Goal: Information Seeking & Learning: Learn about a topic

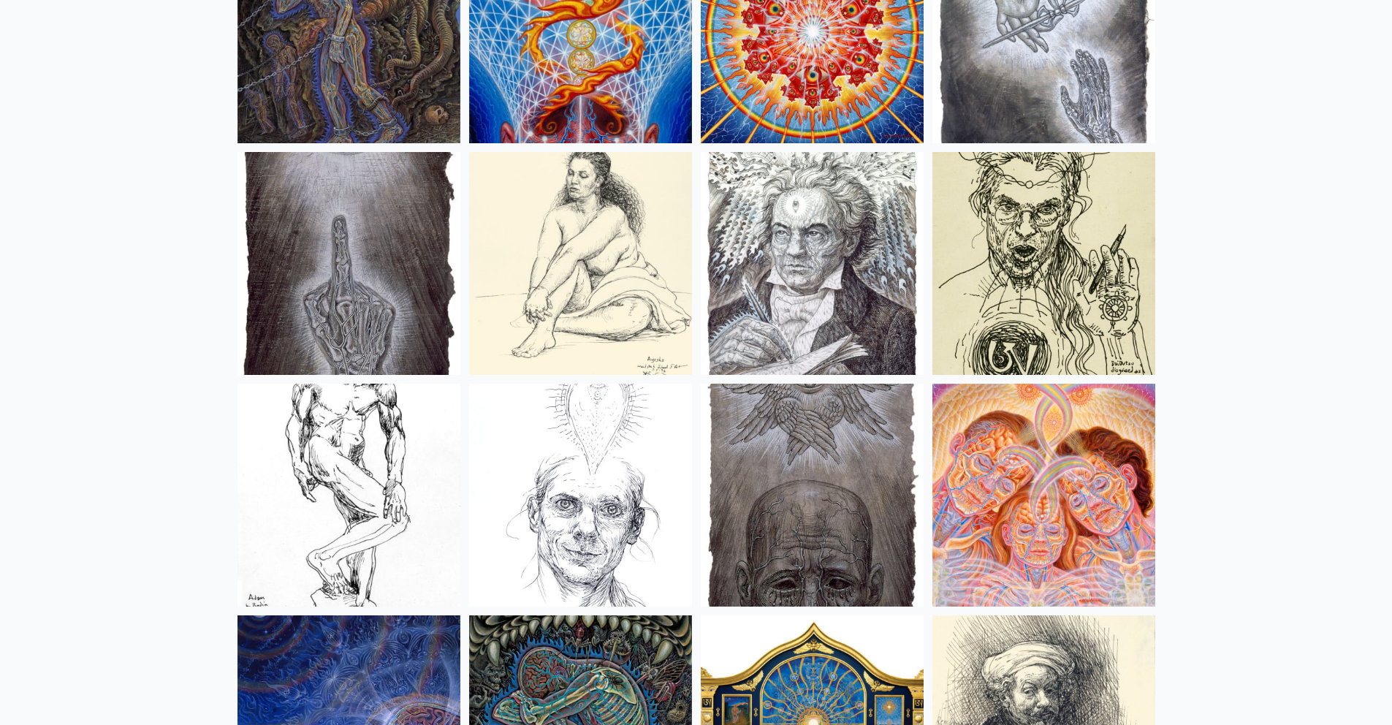
scroll to position [11471, 0]
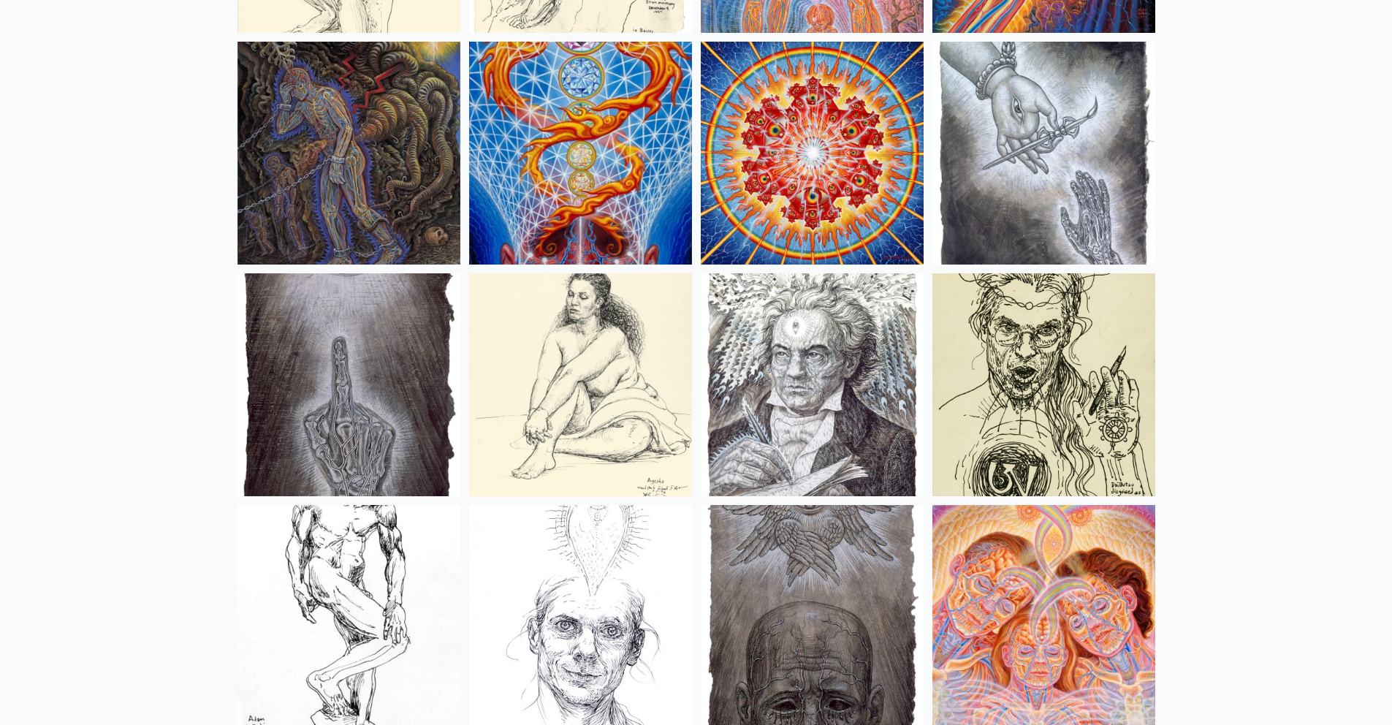
drag, startPoint x: 1289, startPoint y: 399, endPoint x: 1384, endPoint y: 397, distance: 95.0
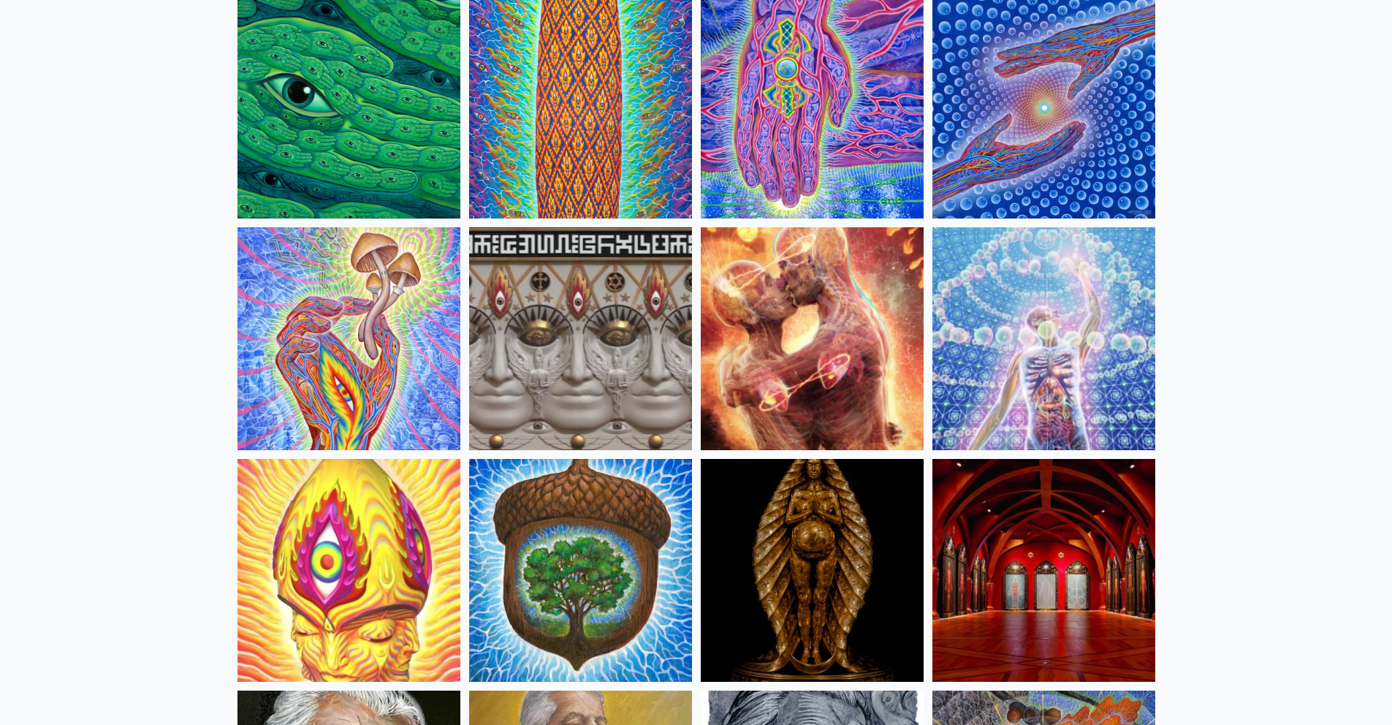
scroll to position [0, 0]
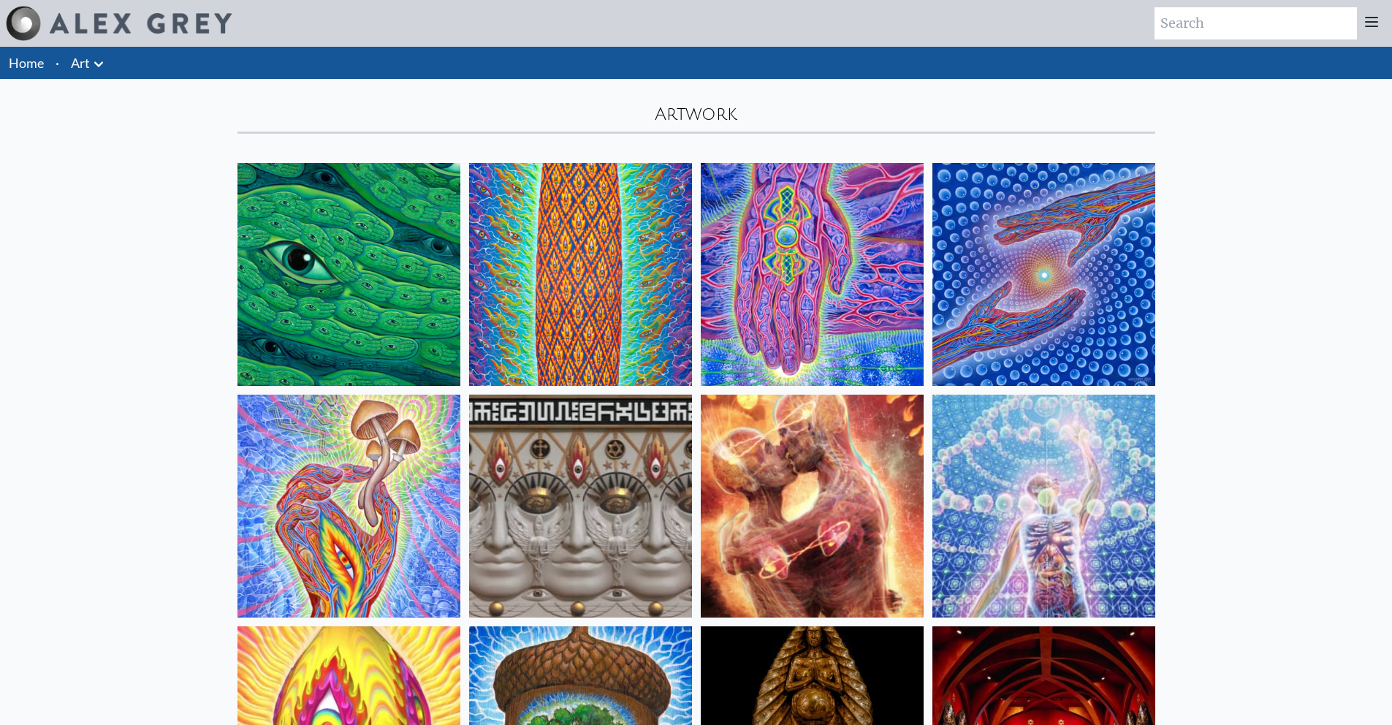
click at [1371, 21] on icon at bounding box center [1372, 22] width 12 height 9
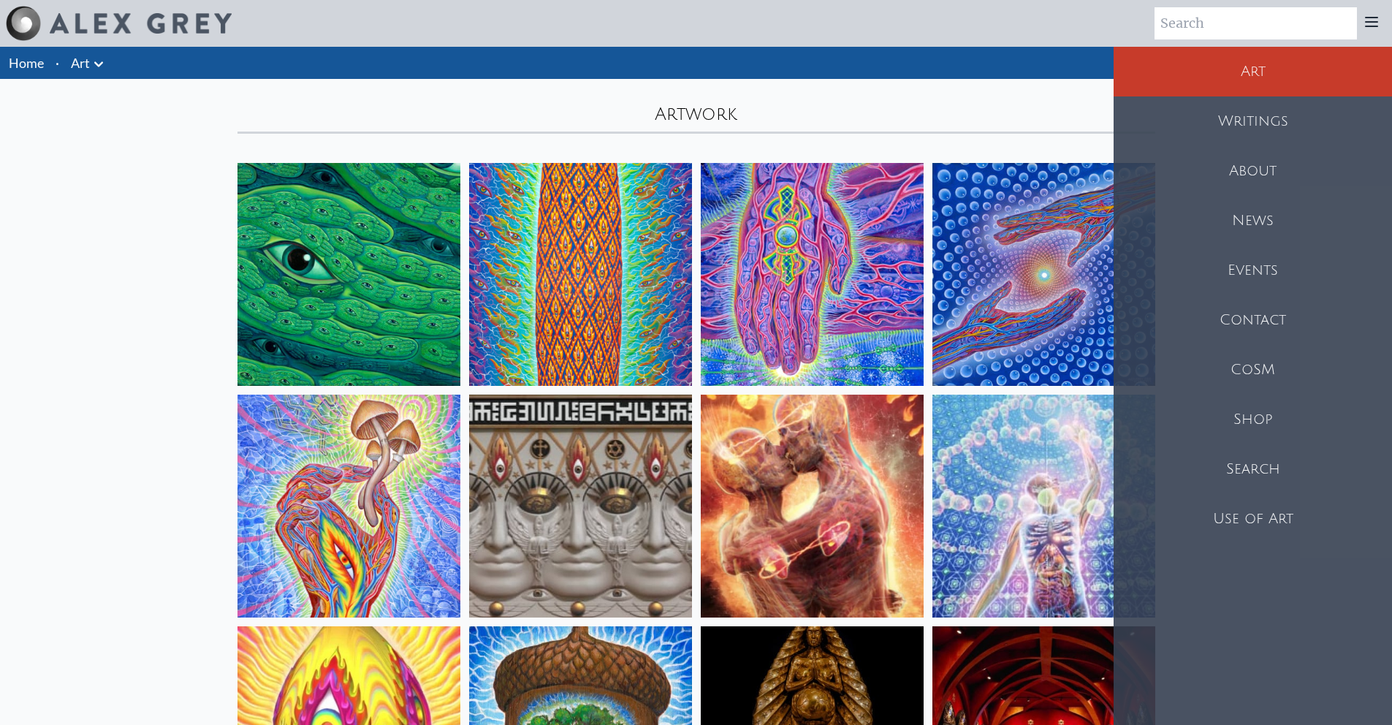
click at [1241, 178] on div "About" at bounding box center [1253, 171] width 278 height 50
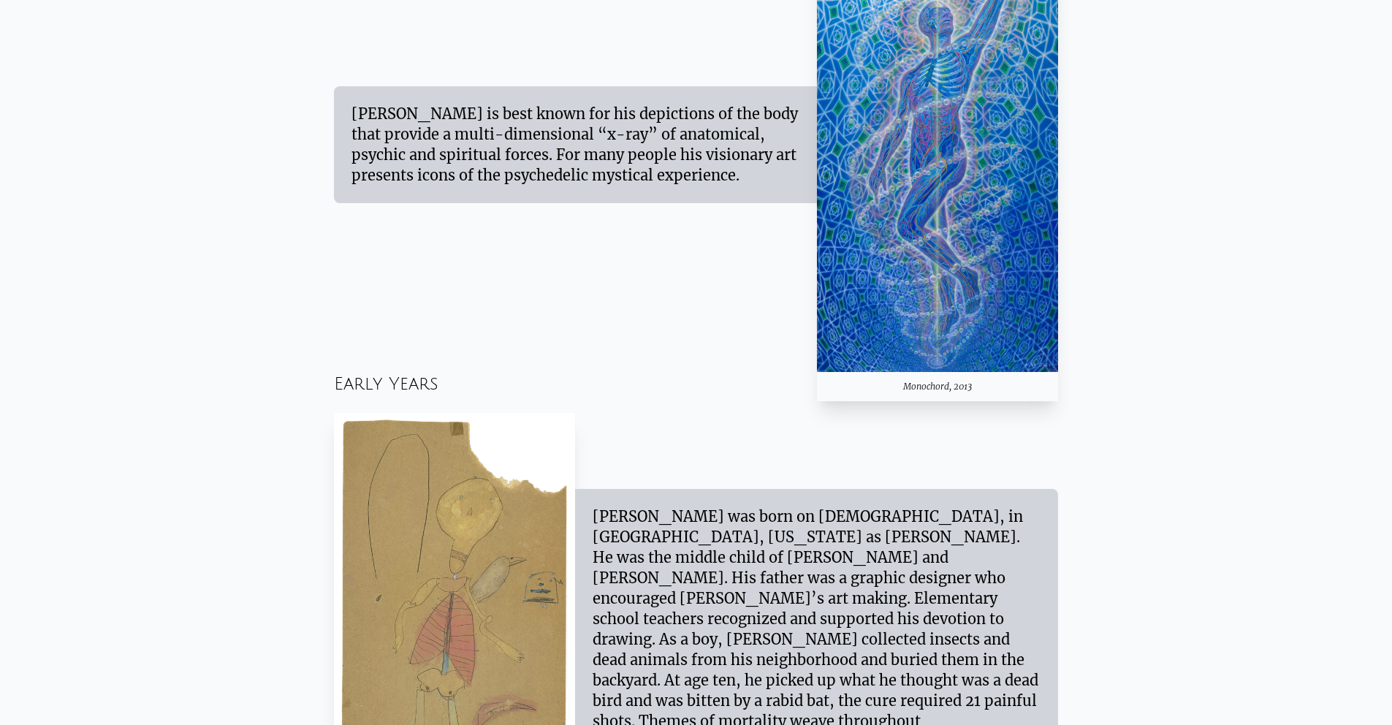
scroll to position [1010, 0]
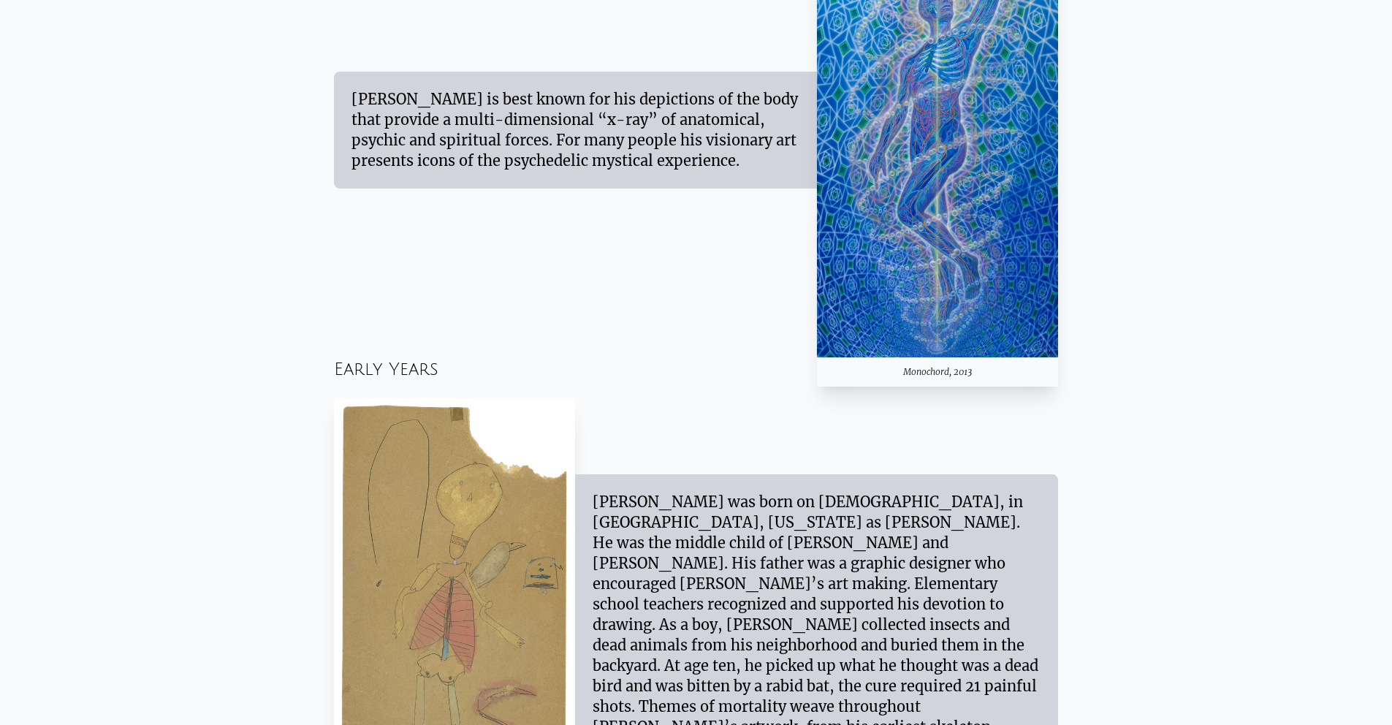
drag, startPoint x: 353, startPoint y: 98, endPoint x: 362, endPoint y: 69, distance: 29.8
click at [362, 72] on div "Alex Grey is best known for his depictions of the body that provide a multi-dim…" at bounding box center [575, 130] width 483 height 117
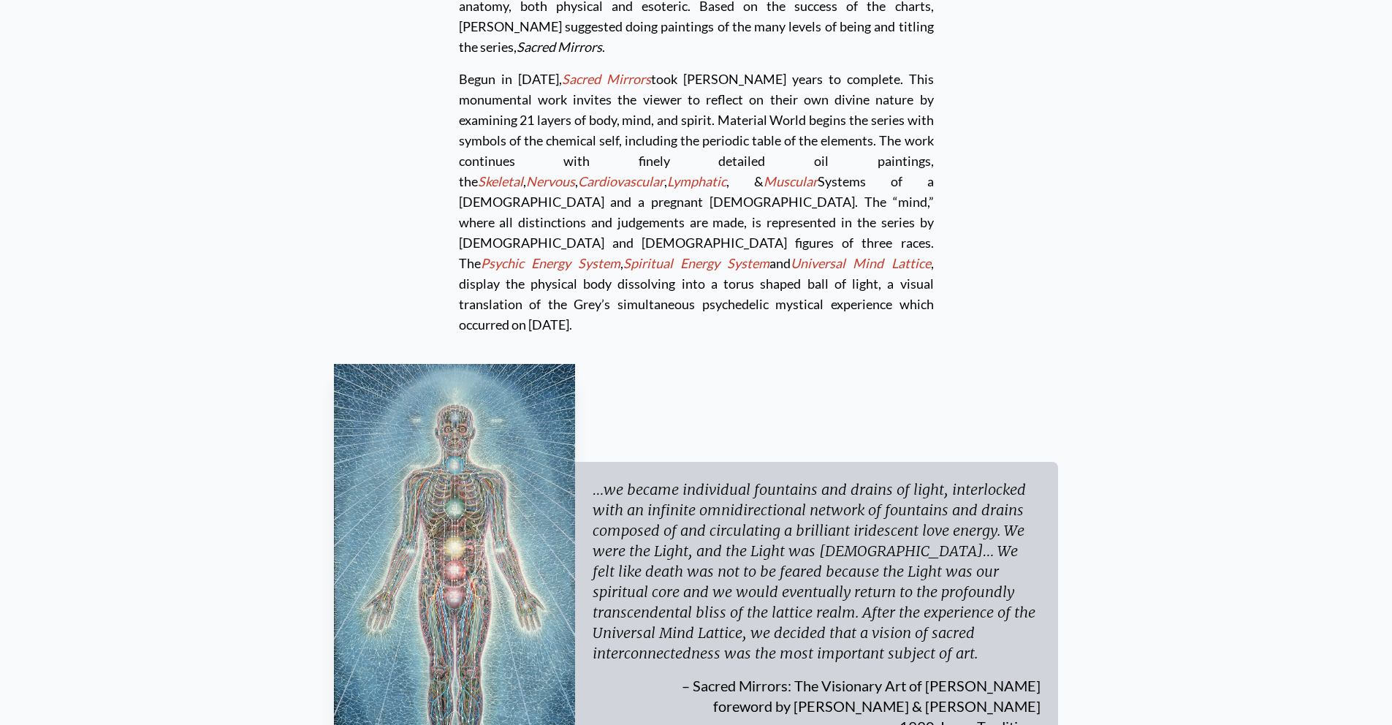
scroll to position [4176, 0]
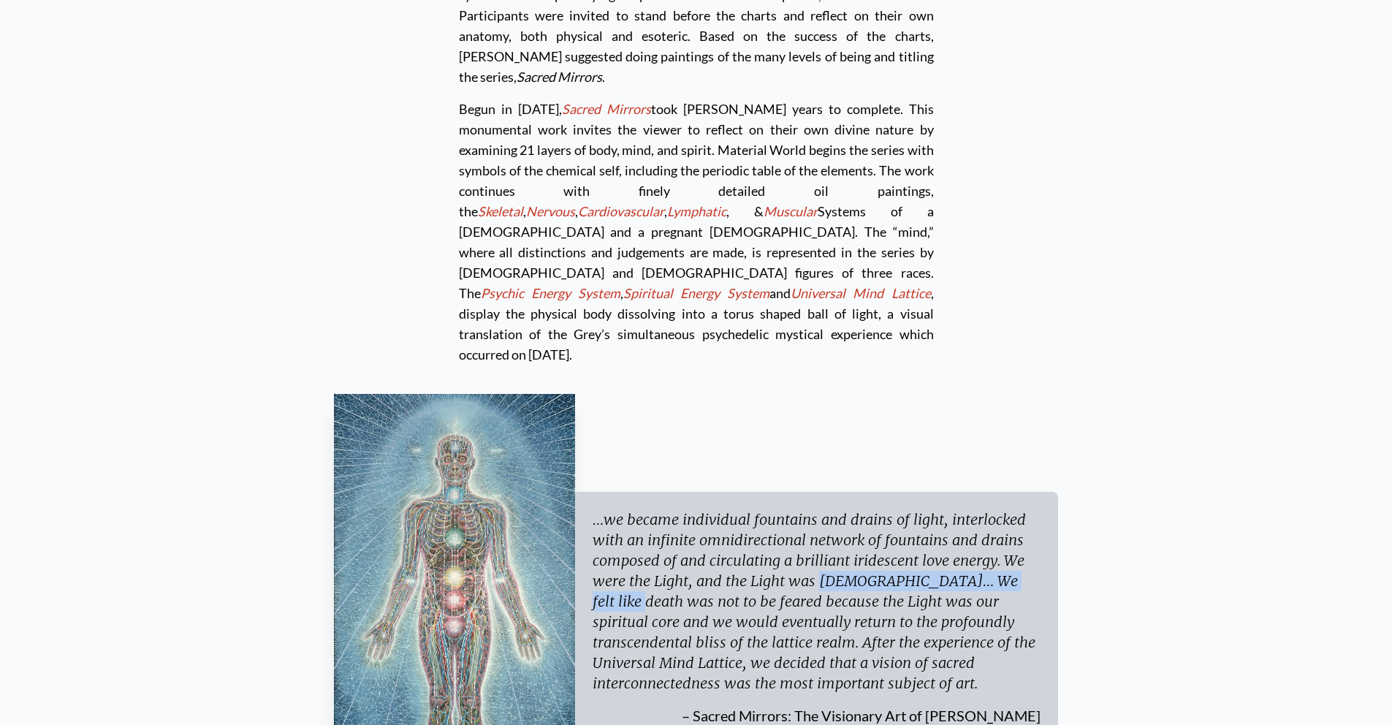
drag, startPoint x: 703, startPoint y: 446, endPoint x: 890, endPoint y: 425, distance: 188.3
click at [924, 509] on div "…we became individual fountains and drains of light, interlocked with an infini…" at bounding box center [817, 601] width 448 height 184
drag, startPoint x: 1160, startPoint y: 373, endPoint x: 1135, endPoint y: 373, distance: 25.6
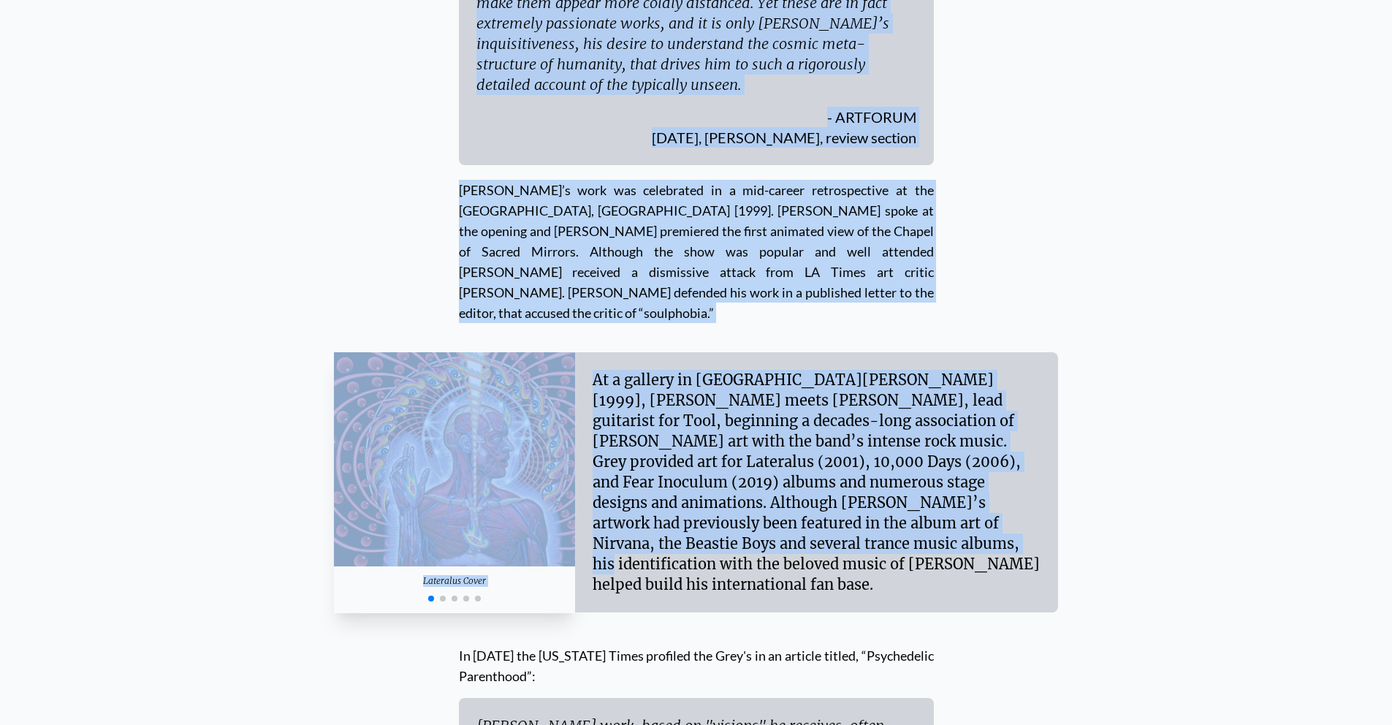
scroll to position [5745, 0]
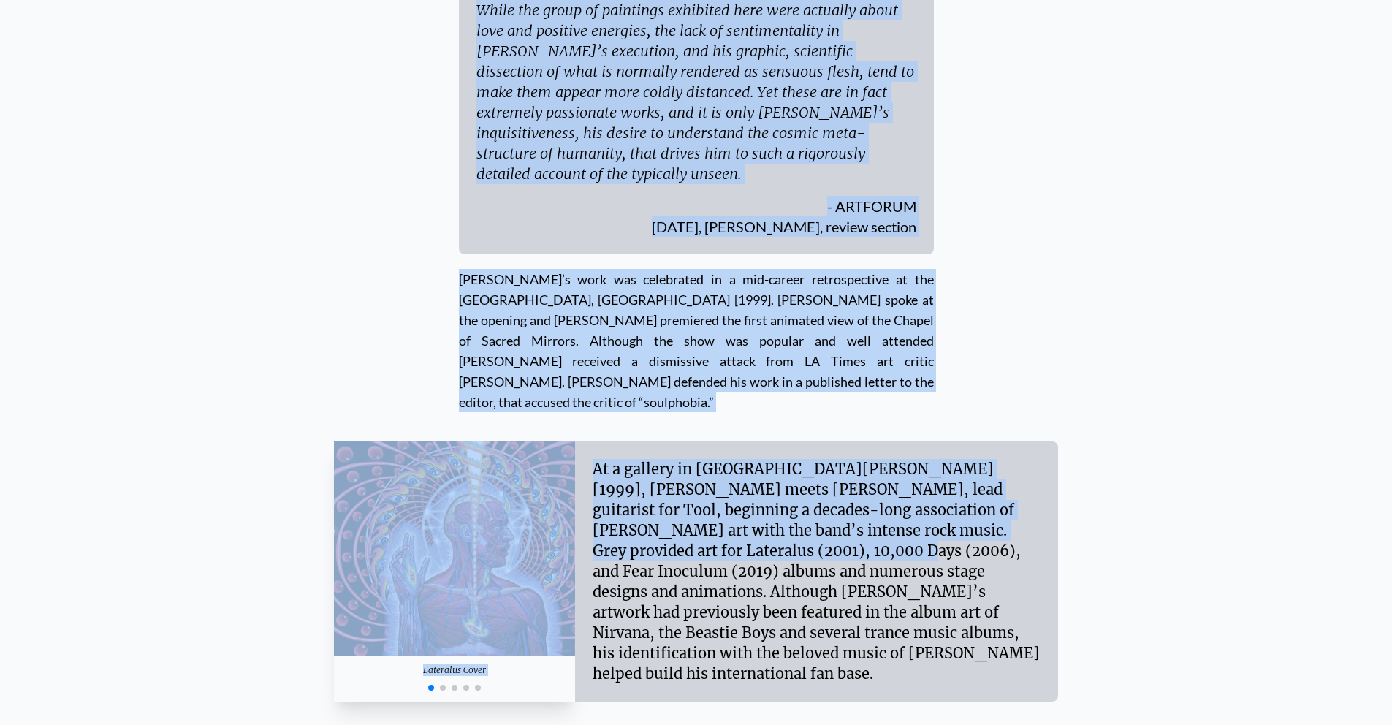
drag, startPoint x: 1402, startPoint y: 209, endPoint x: 1386, endPoint y: 285, distance: 77.7
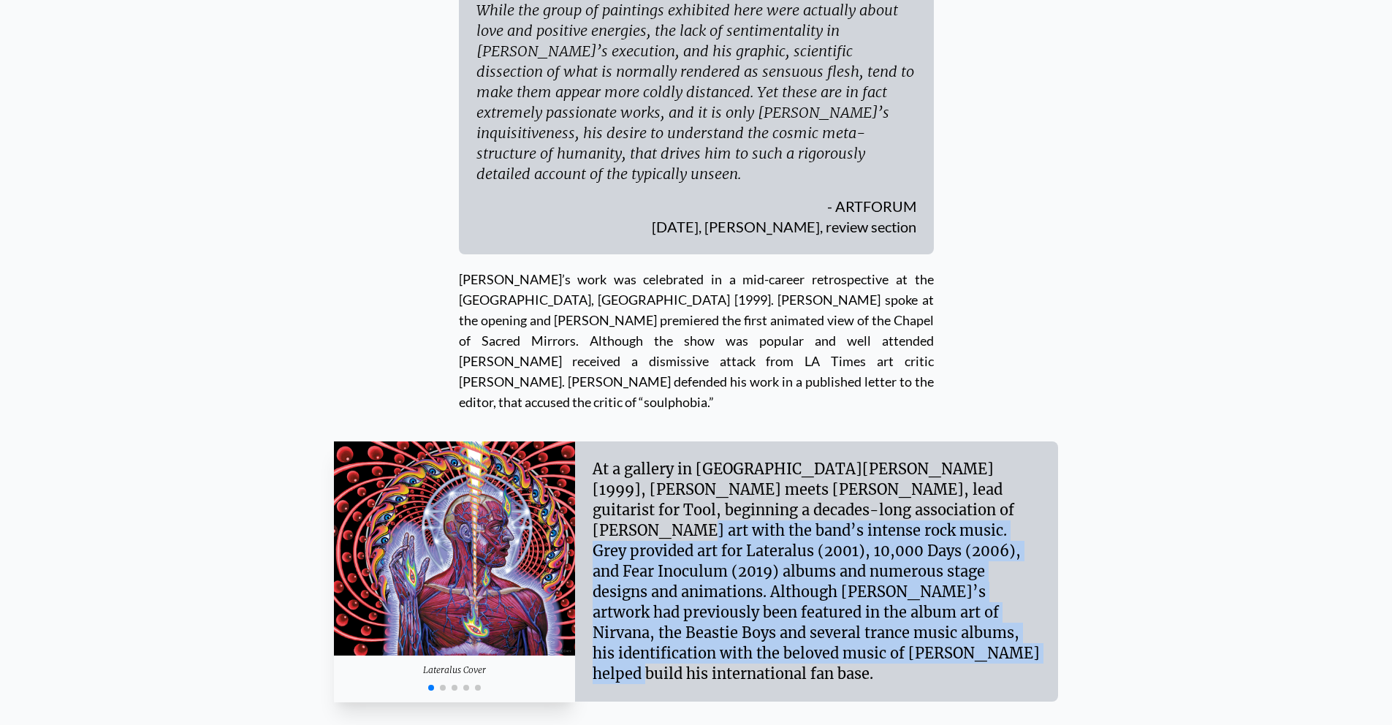
drag, startPoint x: 783, startPoint y: 270, endPoint x: 1078, endPoint y: 397, distance: 321.7
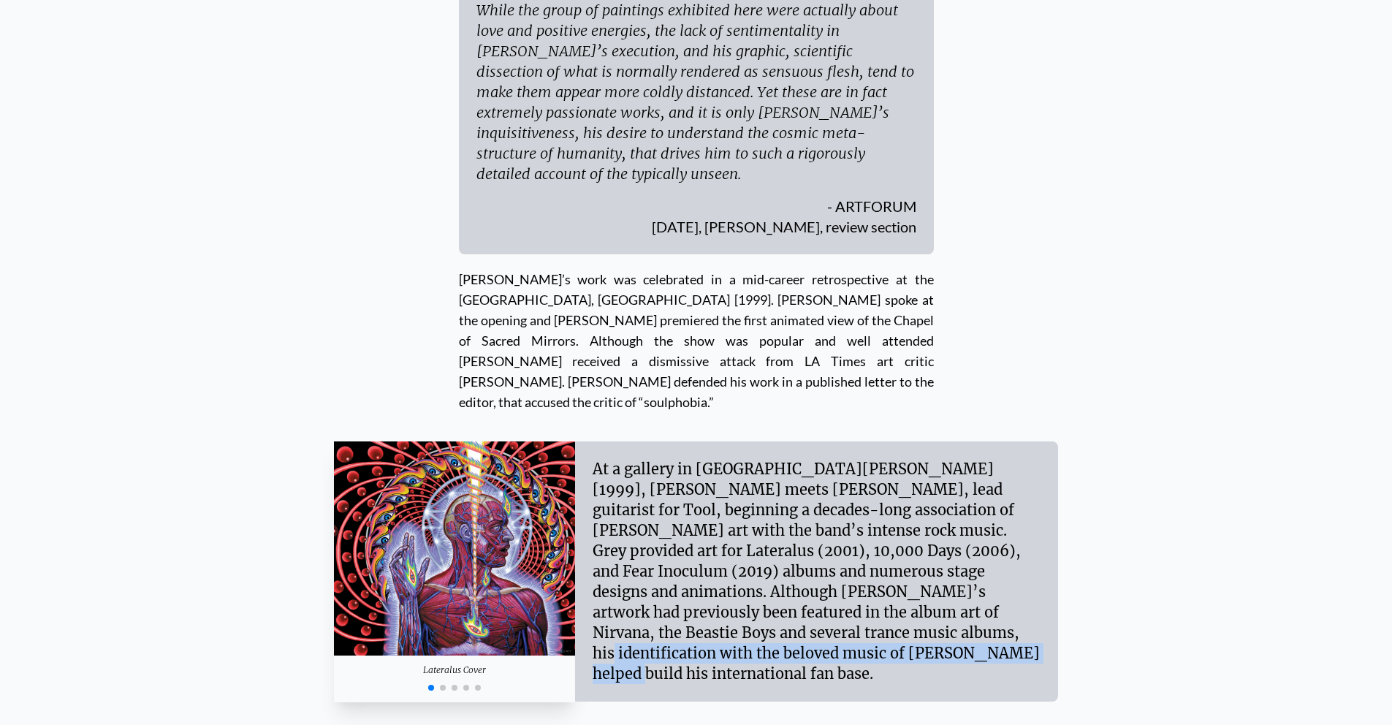
drag, startPoint x: 1096, startPoint y: 389, endPoint x: 1119, endPoint y: 370, distance: 30.1
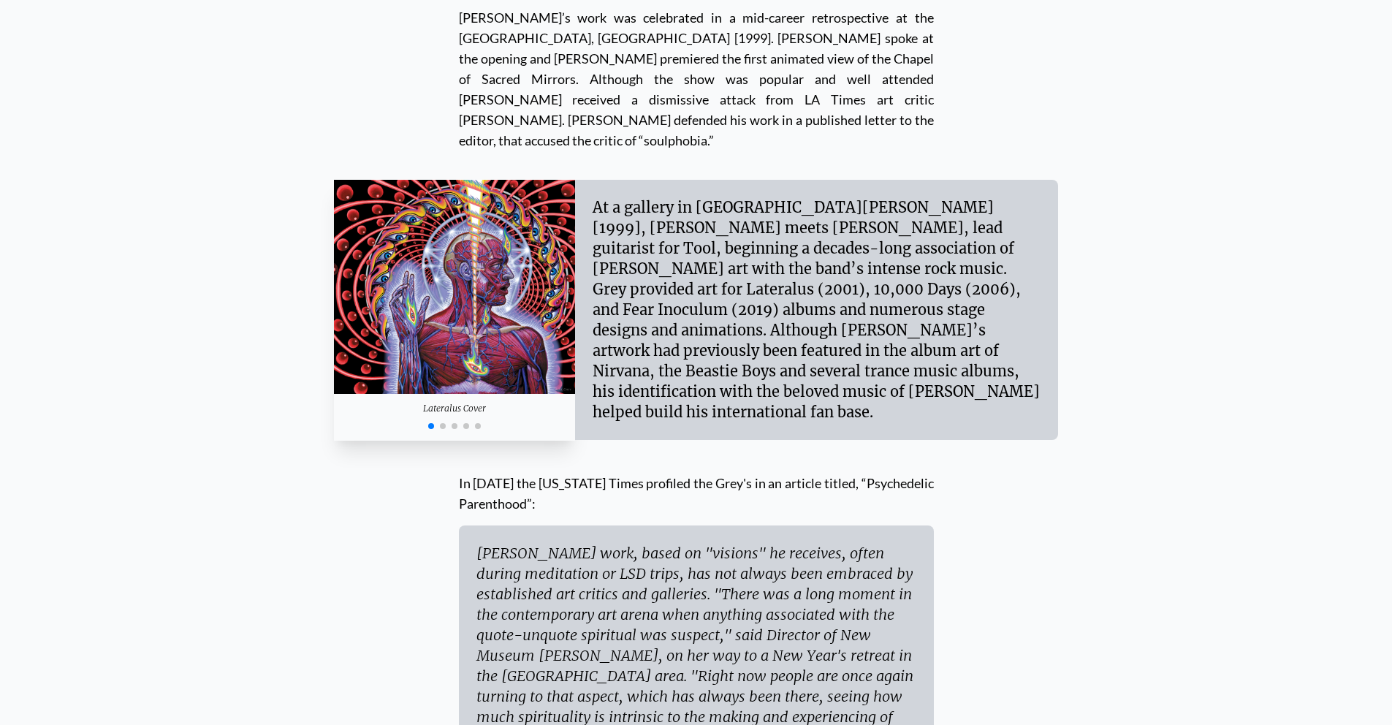
scroll to position [6703, 0]
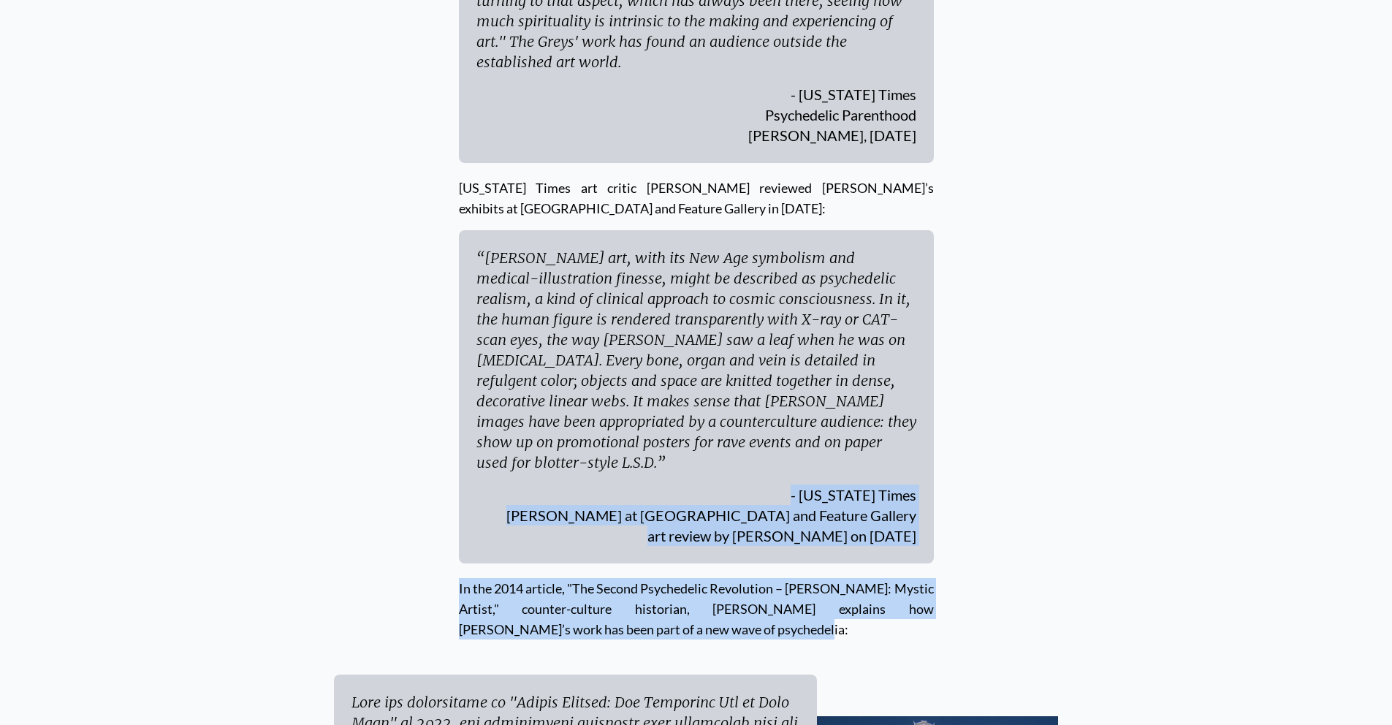
drag, startPoint x: 1402, startPoint y: 337, endPoint x: 1396, endPoint y: 317, distance: 20.8
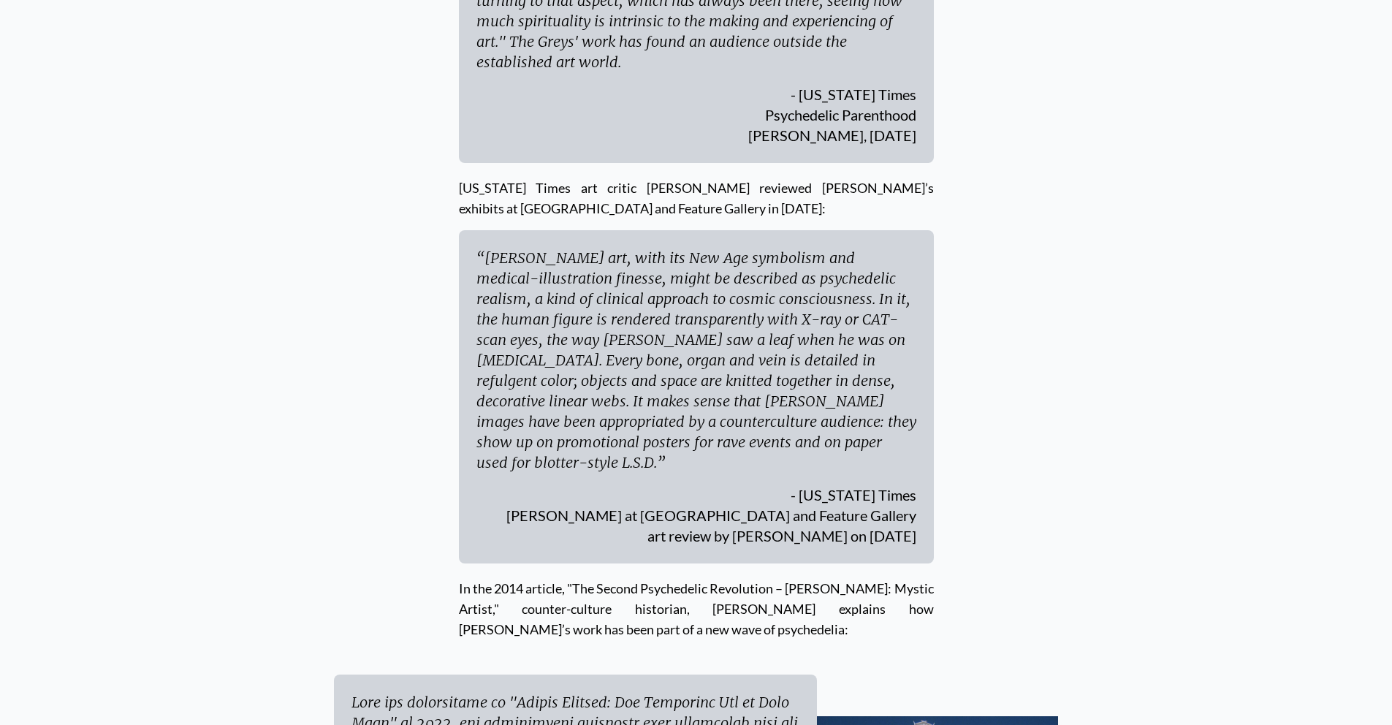
drag, startPoint x: 1346, startPoint y: 329, endPoint x: 1374, endPoint y: 353, distance: 36.8
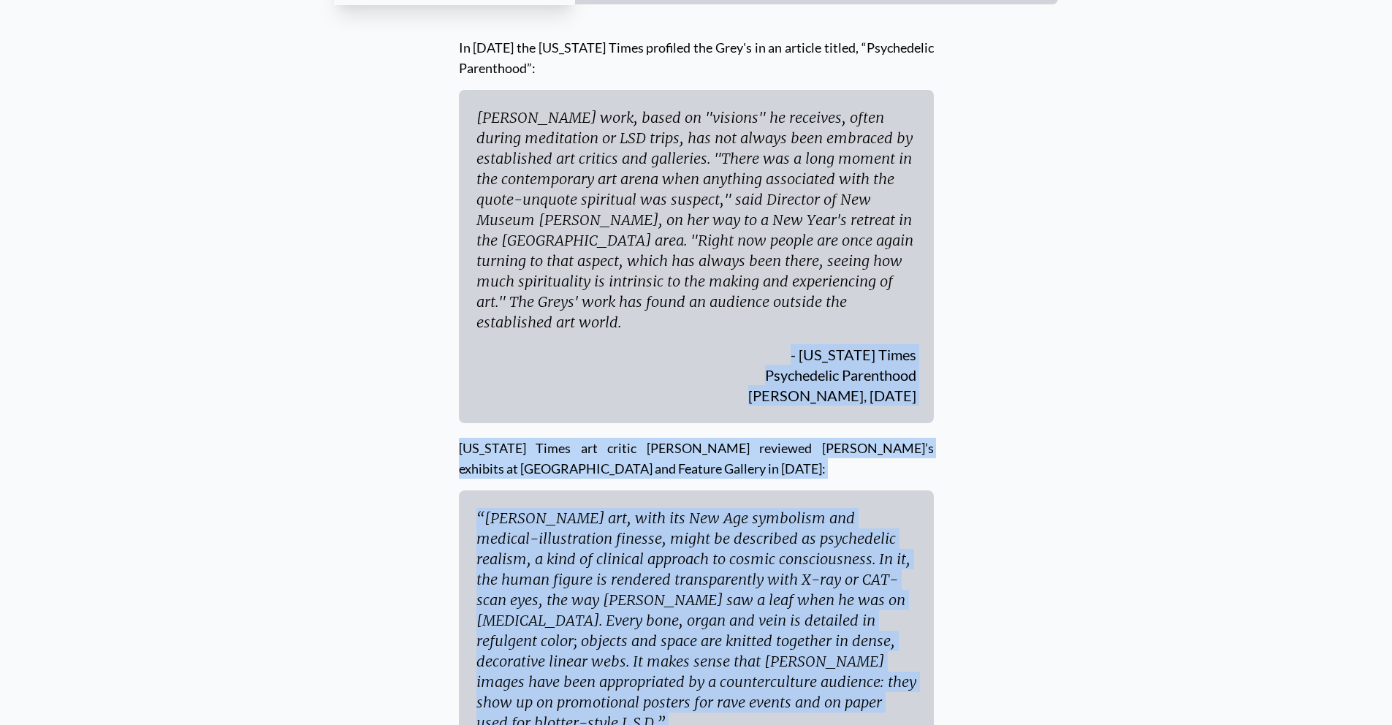
scroll to position [5921, 0]
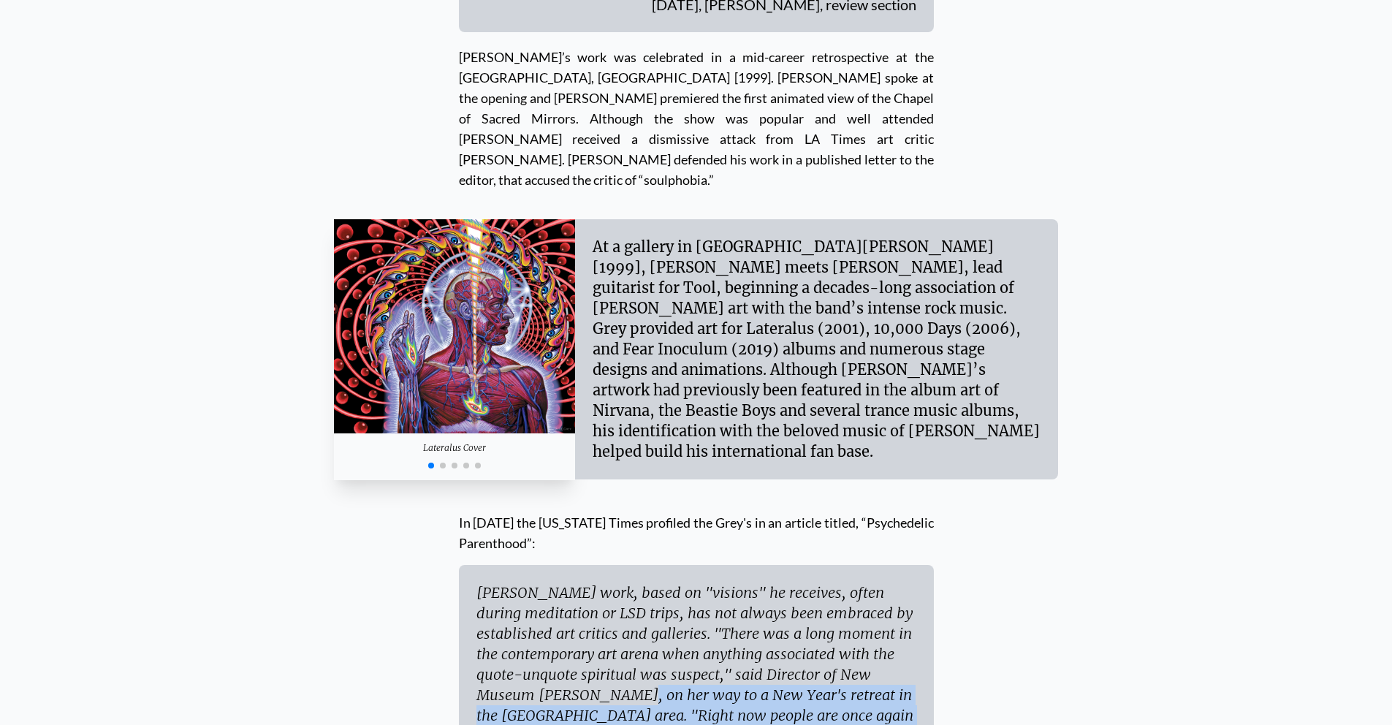
drag, startPoint x: 1402, startPoint y: 342, endPoint x: 1347, endPoint y: 297, distance: 70.6
